Goal: Information Seeking & Learning: Learn about a topic

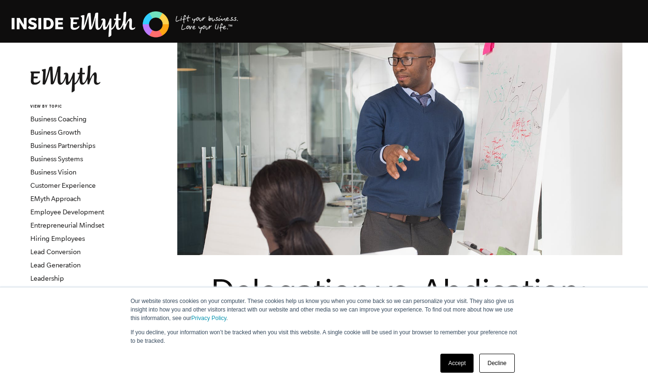
click at [458, 367] on link "Accept" at bounding box center [457, 362] width 34 height 19
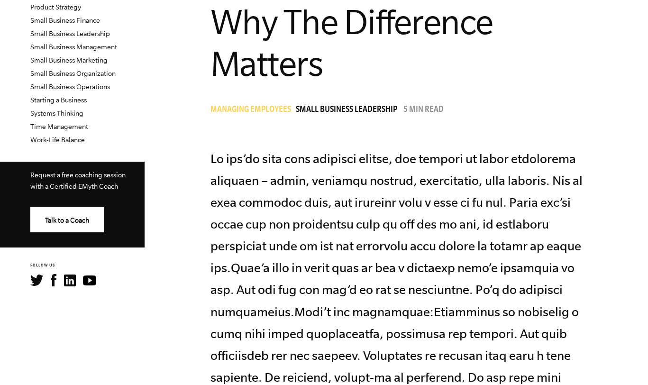
scroll to position [332, 0]
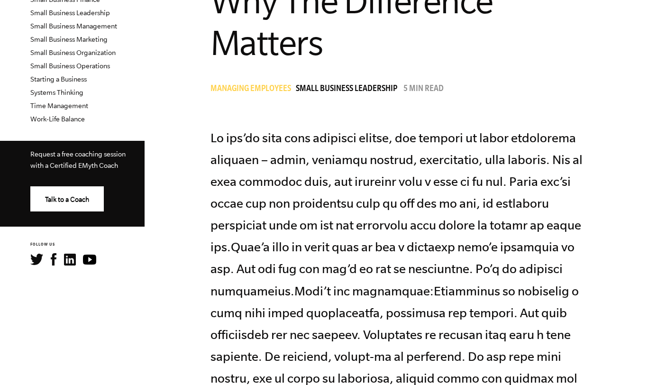
drag, startPoint x: 476, startPoint y: 301, endPoint x: 463, endPoint y: 299, distance: 12.5
click at [473, 301] on p at bounding box center [399, 290] width 379 height 327
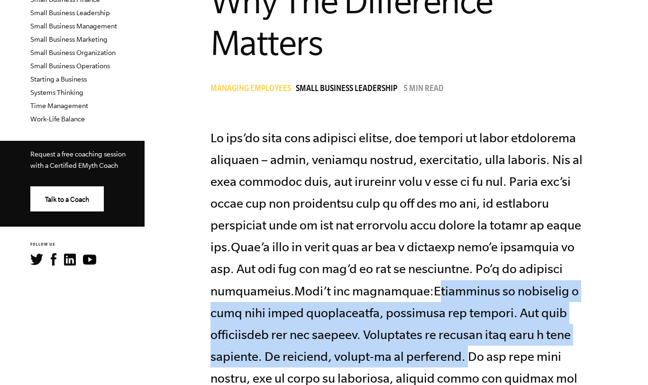
drag, startPoint x: 392, startPoint y: 288, endPoint x: 402, endPoint y: 357, distance: 69.5
click at [402, 357] on p at bounding box center [399, 290] width 379 height 327
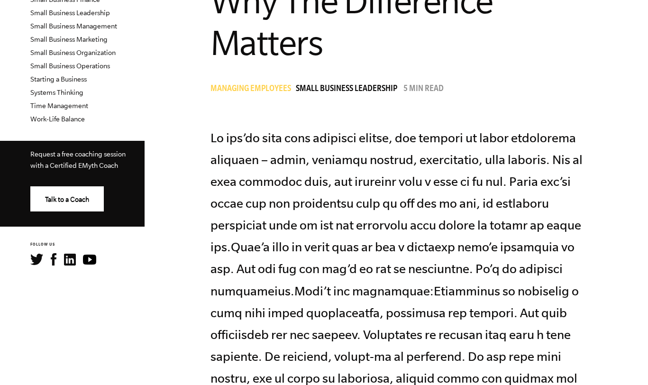
drag, startPoint x: 402, startPoint y: 357, endPoint x: 389, endPoint y: 290, distance: 68.1
click at [389, 290] on p at bounding box center [399, 290] width 379 height 327
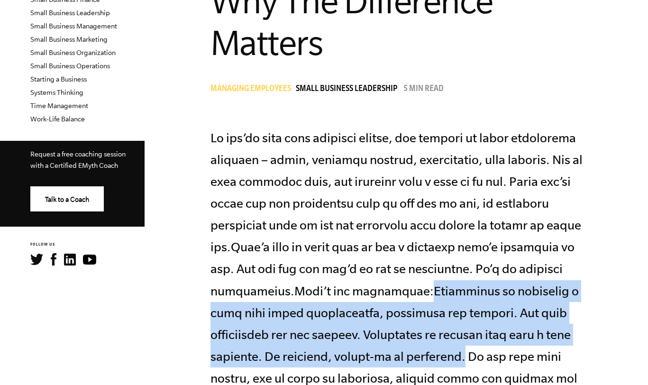
drag, startPoint x: 388, startPoint y: 290, endPoint x: 399, endPoint y: 358, distance: 68.1
click at [399, 358] on p at bounding box center [399, 290] width 379 height 327
copy p "Delegation is assigning a task with clear expectations, standards and support. …"
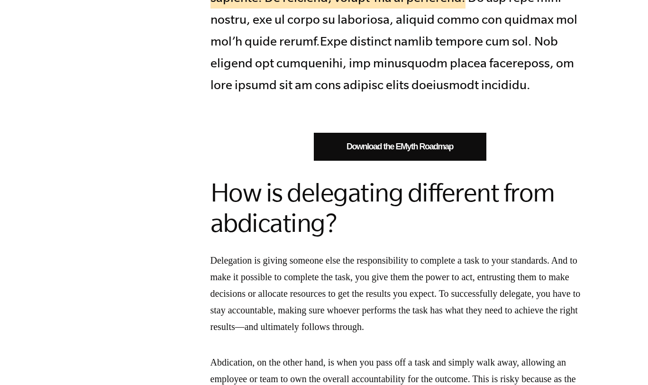
scroll to position [758, 0]
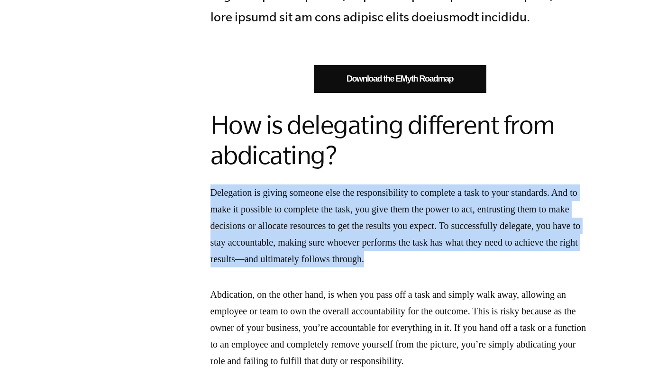
drag, startPoint x: 213, startPoint y: 191, endPoint x: 507, endPoint y: 256, distance: 301.8
click at [507, 256] on p "Delegation is giving someone else the responsibility to complete a task to your…" at bounding box center [399, 225] width 379 height 83
copy p "Delegation is giving someone else the responsibility to complete a task to your…"
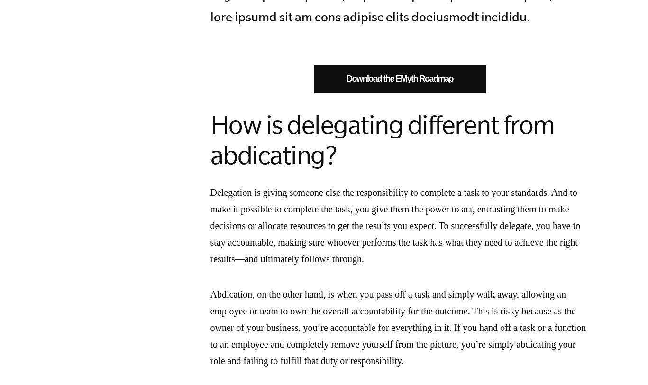
click at [567, 118] on h2 "How is delegating different from abdicating?" at bounding box center [399, 139] width 379 height 61
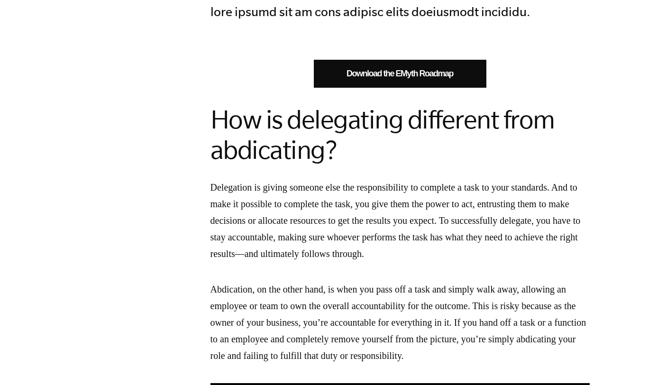
click at [211, 189] on p "Delegation is giving someone else the responsibility to complete a task to your…" at bounding box center [399, 220] width 379 height 83
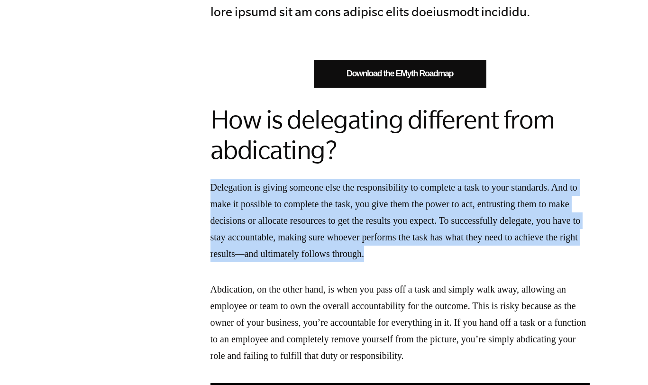
drag, startPoint x: 210, startPoint y: 185, endPoint x: 507, endPoint y: 258, distance: 306.3
click at [507, 258] on p "Delegation is giving someone else the responsibility to complete a task to your…" at bounding box center [399, 220] width 379 height 83
copy p "Delegation is giving someone else the responsibility to complete a task to your…"
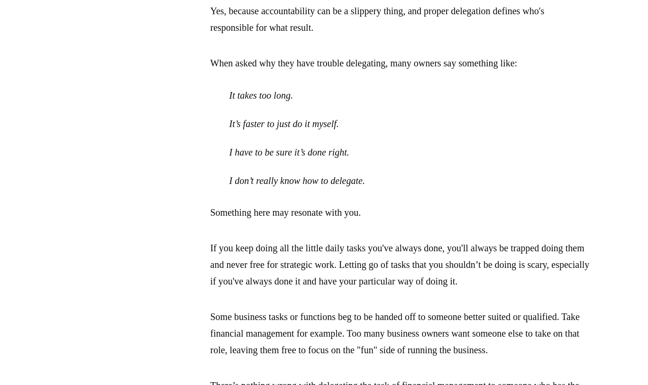
scroll to position [1379, 0]
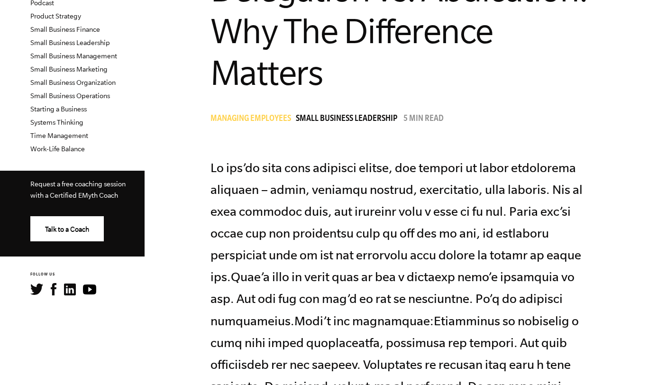
scroll to position [195, 0]
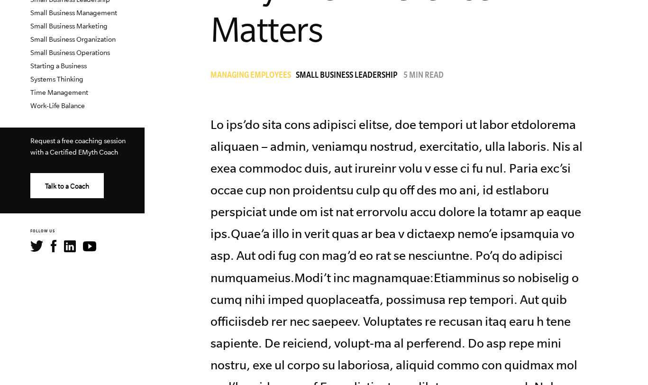
scroll to position [332, 0]
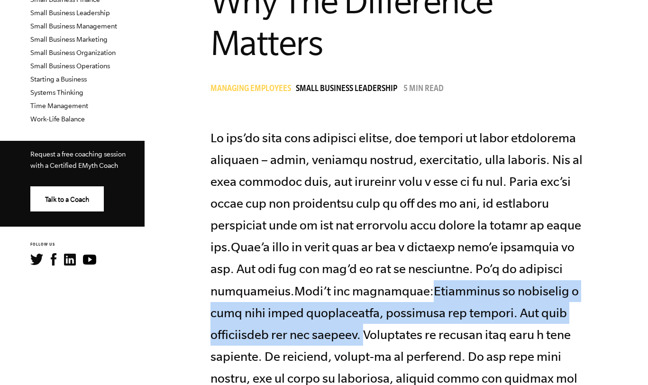
drag, startPoint x: 388, startPoint y: 293, endPoint x: 285, endPoint y: 336, distance: 111.0
click at [285, 336] on p at bounding box center [399, 290] width 379 height 327
copy p "Delegation is assigning a task with clear expectations, standards and support. …"
